Goal: Task Accomplishment & Management: Complete application form

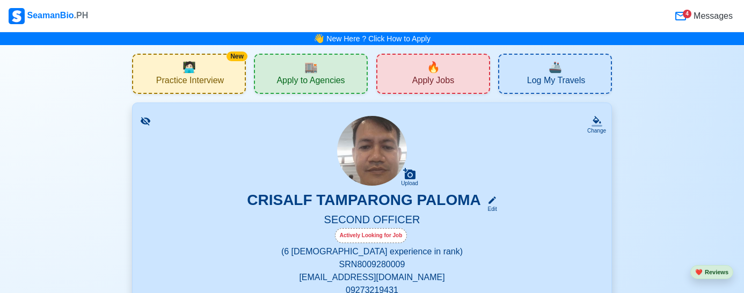
click at [422, 80] on span "Apply Jobs" at bounding box center [433, 81] width 42 height 13
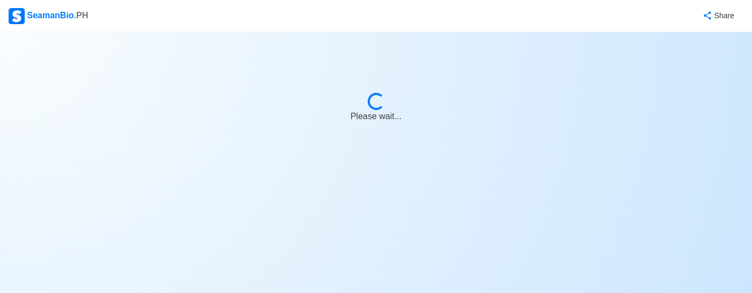
select select "2nd Officer"
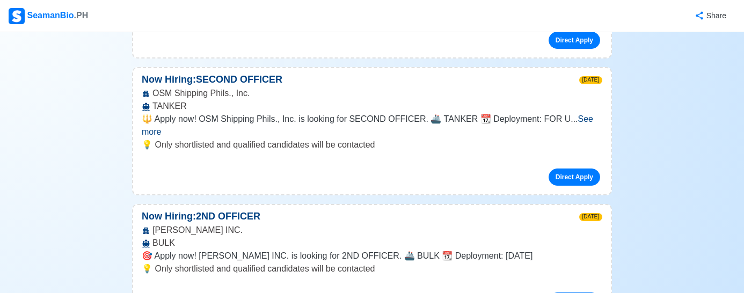
scroll to position [984, 0]
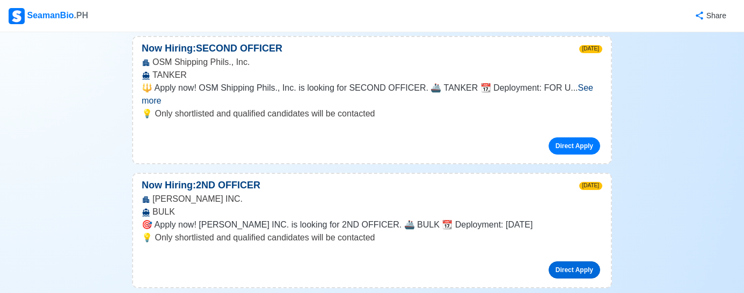
click at [565, 261] on link "Direct Apply" at bounding box center [574, 269] width 52 height 17
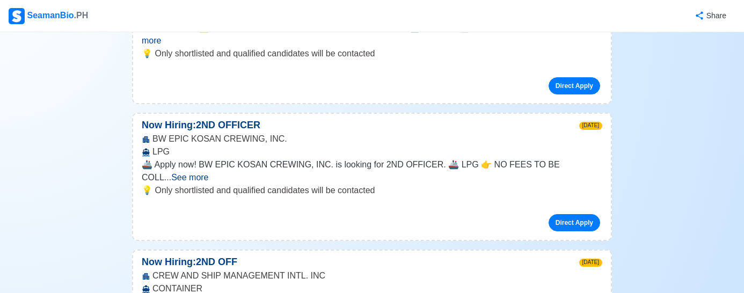
scroll to position [1610, 0]
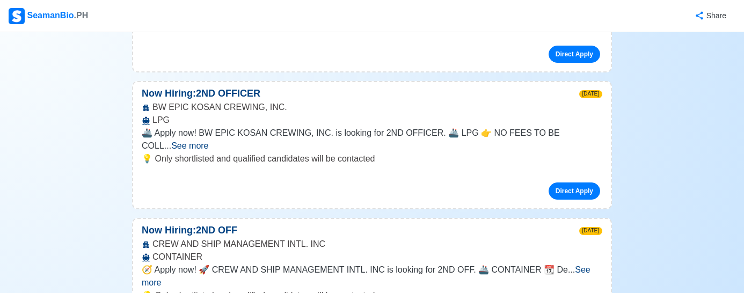
click at [577, 265] on span "See more" at bounding box center [366, 276] width 449 height 22
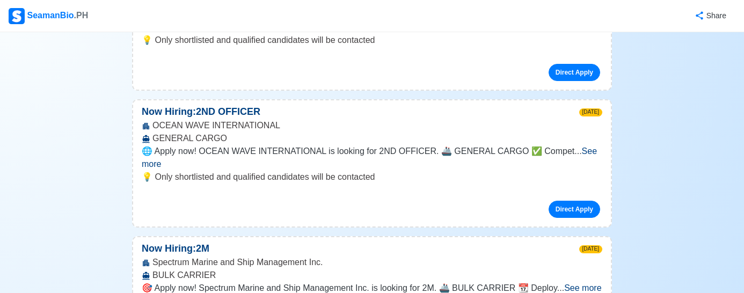
scroll to position [2773, 0]
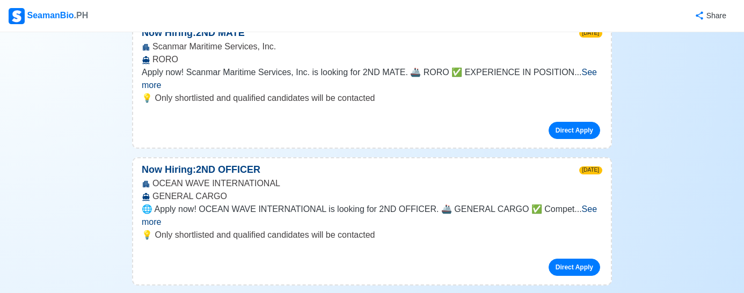
scroll to position [2773, 0]
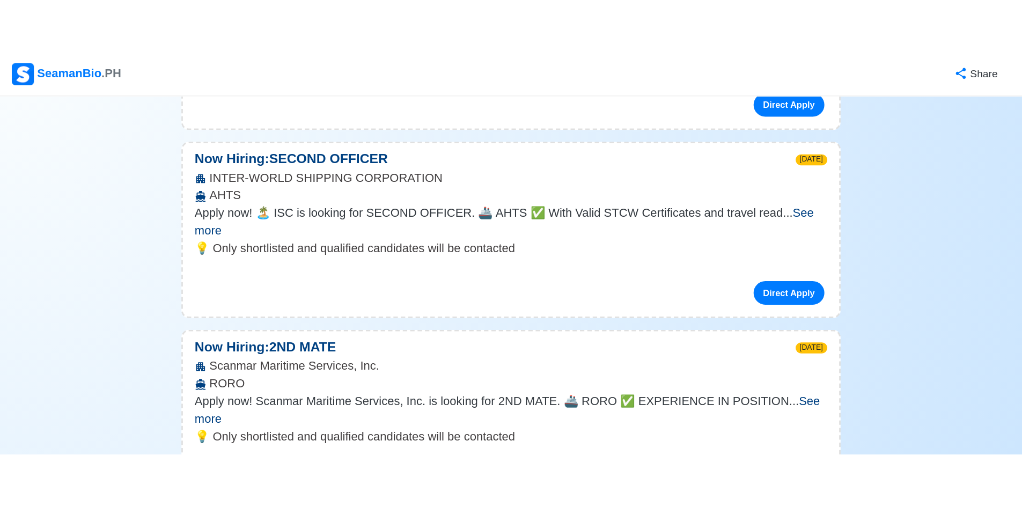
scroll to position [2593, 0]
